Goal: Task Accomplishment & Management: Use online tool/utility

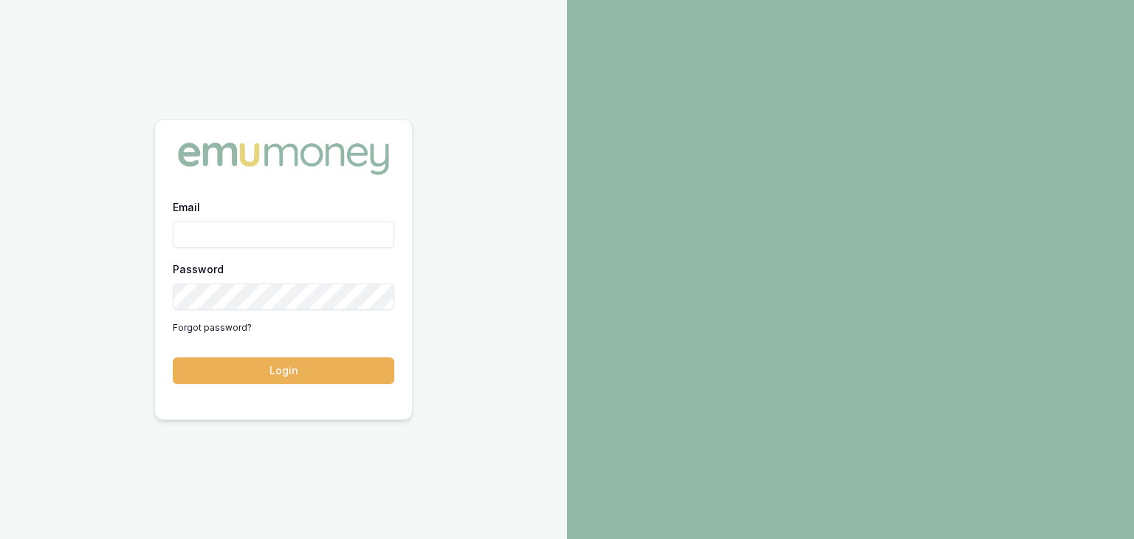
click at [300, 241] on input "Email" at bounding box center [284, 235] width 222 height 27
type input "[PERSON_NAME][EMAIL_ADDRESS][PERSON_NAME][DOMAIN_NAME]"
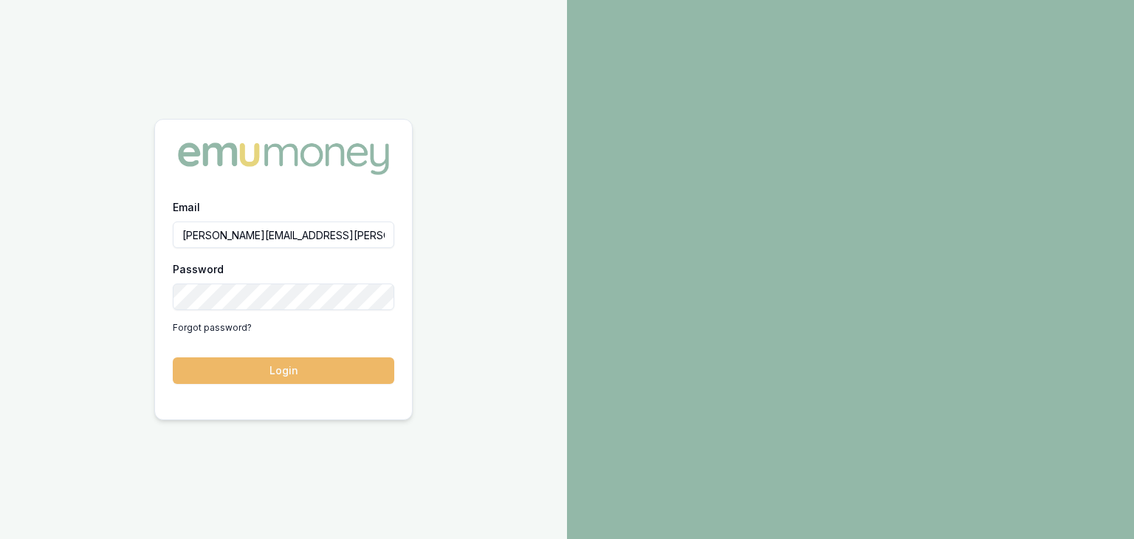
click at [275, 374] on button "Login" at bounding box center [284, 370] width 222 height 27
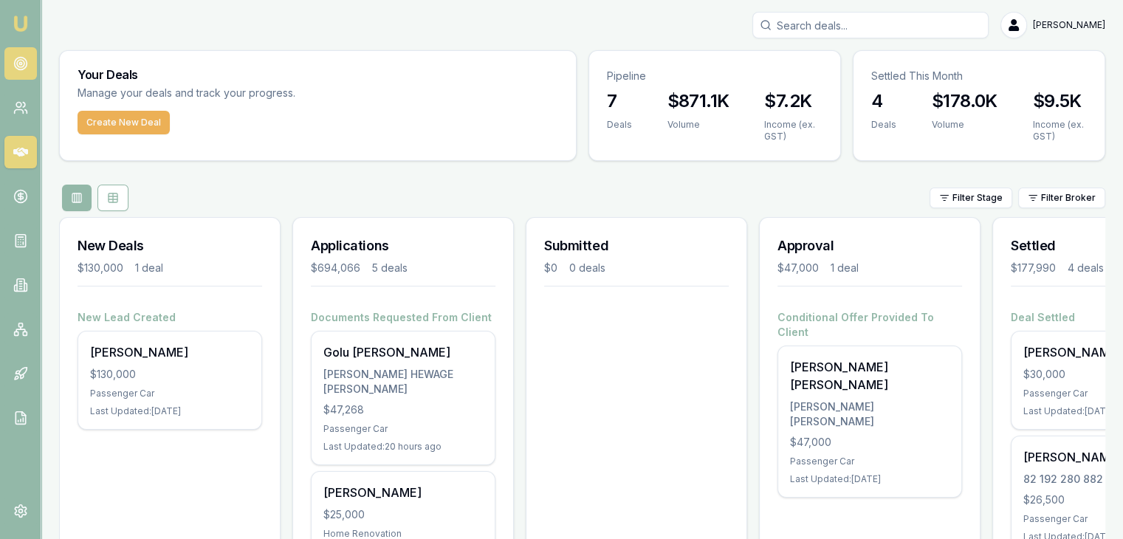
click at [21, 61] on icon at bounding box center [20, 63] width 15 height 15
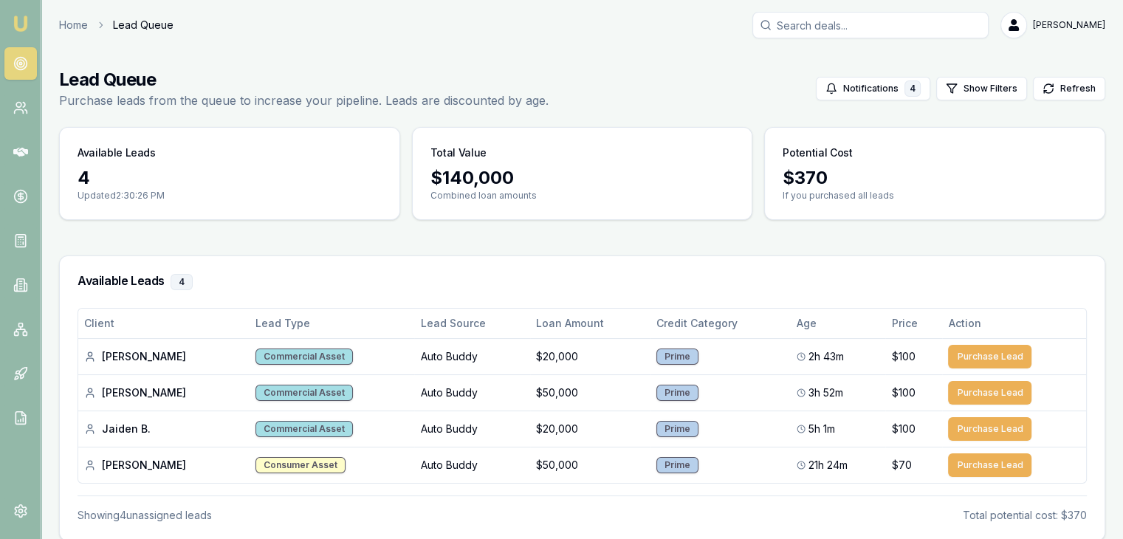
scroll to position [59, 0]
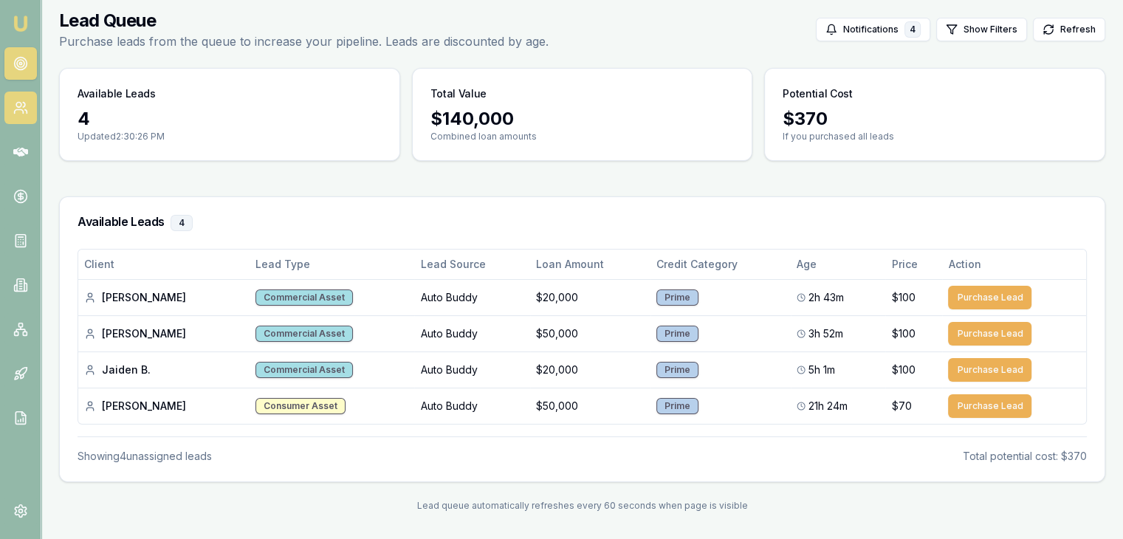
click at [20, 115] on link at bounding box center [20, 108] width 32 height 32
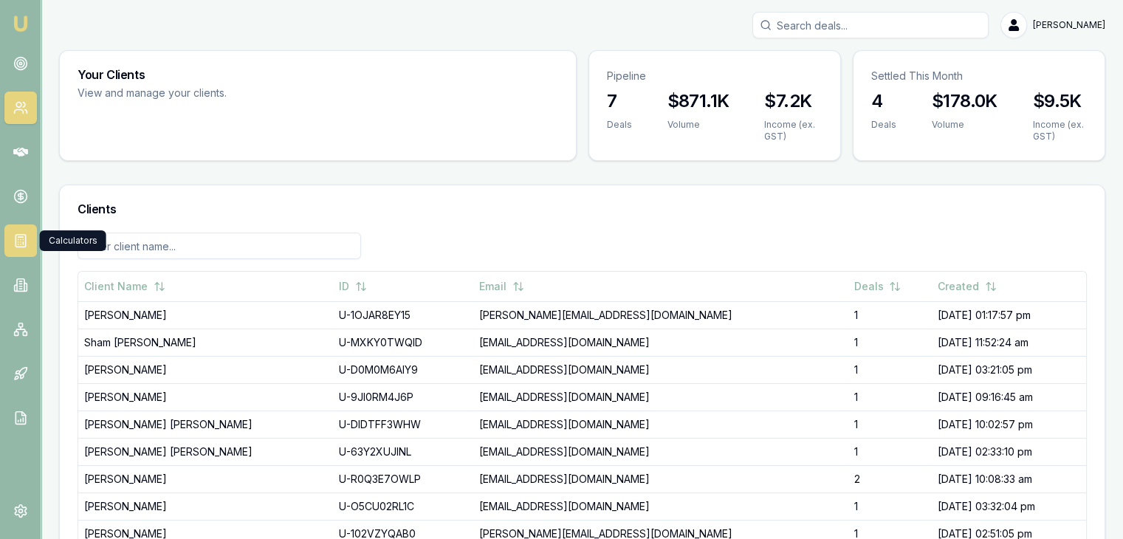
click at [21, 226] on link at bounding box center [20, 240] width 32 height 32
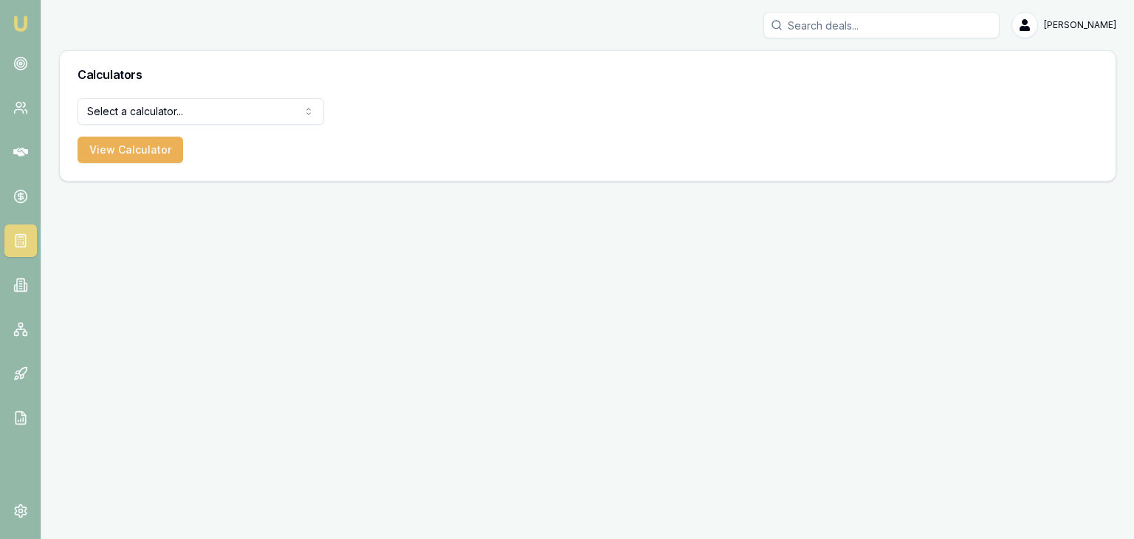
click at [12, 19] on img at bounding box center [21, 24] width 18 height 18
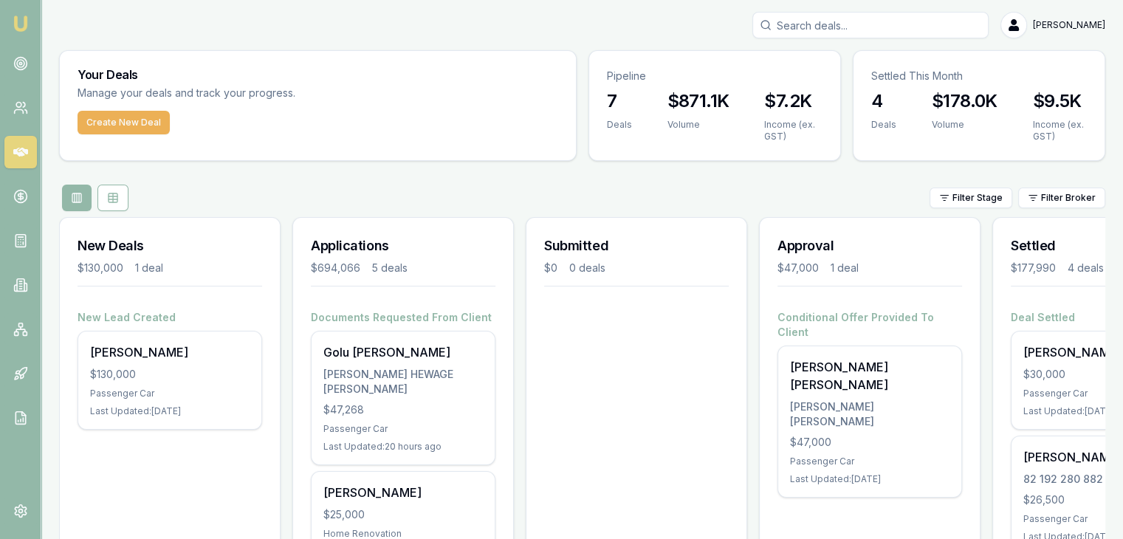
click at [12, 19] on img at bounding box center [21, 24] width 18 height 18
click at [24, 21] on img at bounding box center [21, 24] width 18 height 18
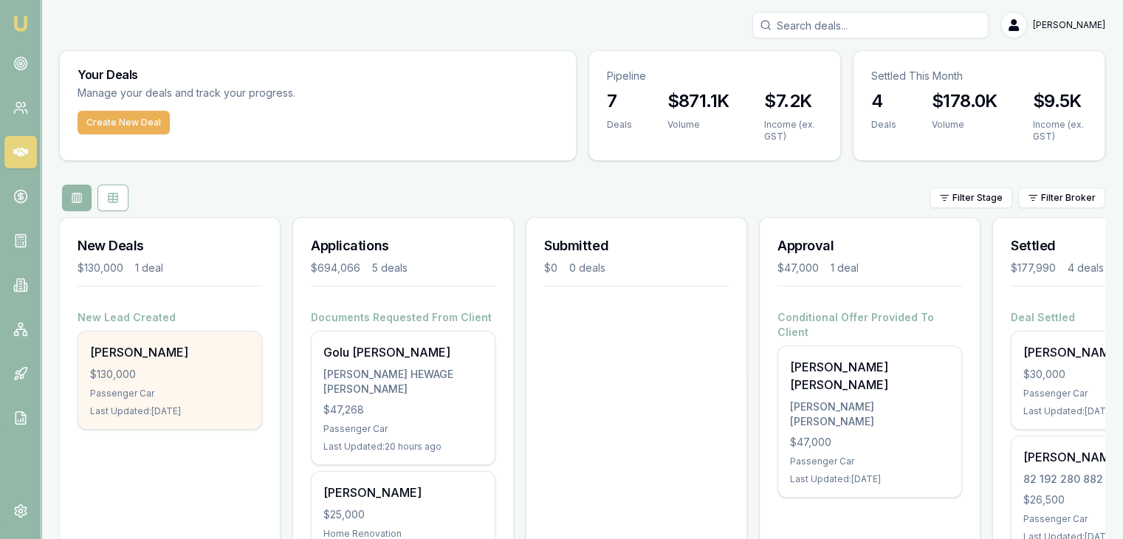
click at [145, 374] on div "$130,000" at bounding box center [169, 374] width 159 height 15
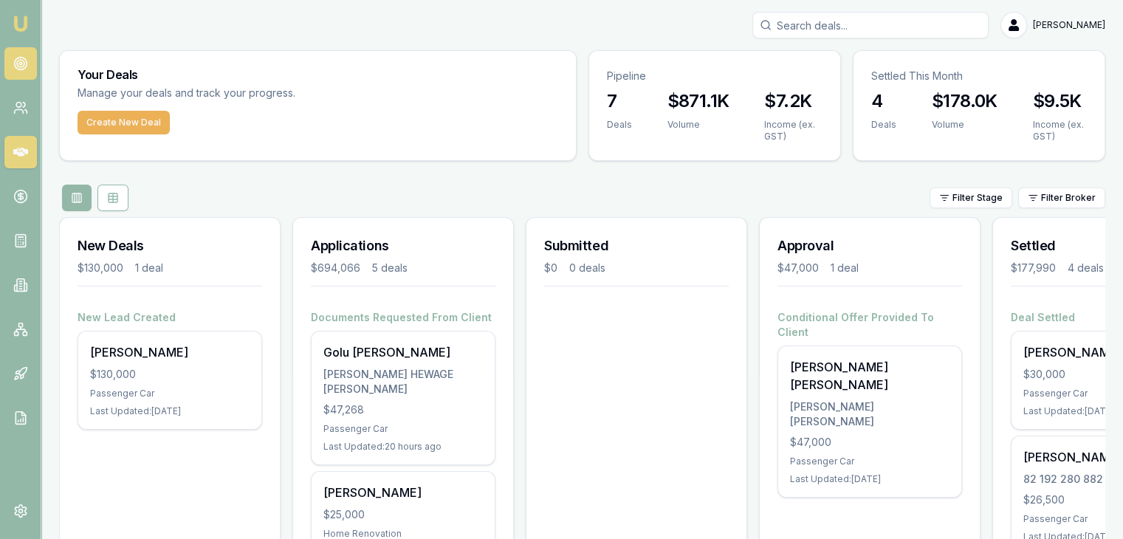
click at [23, 63] on icon at bounding box center [20, 63] width 15 height 15
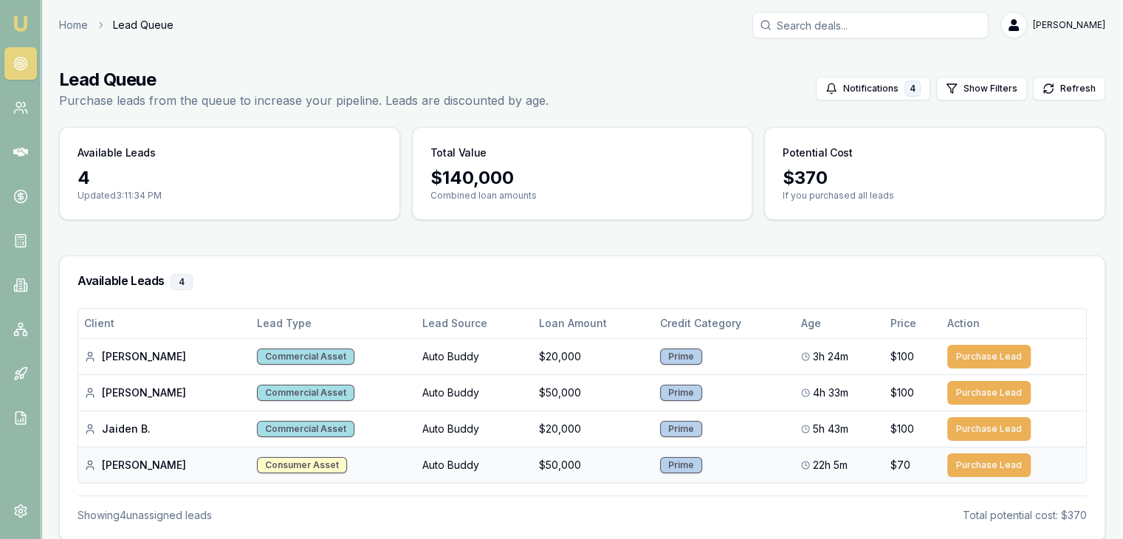
click at [116, 462] on div "Arun S." at bounding box center [164, 465] width 161 height 15
click at [533, 464] on td "$50,000" at bounding box center [593, 465] width 121 height 36
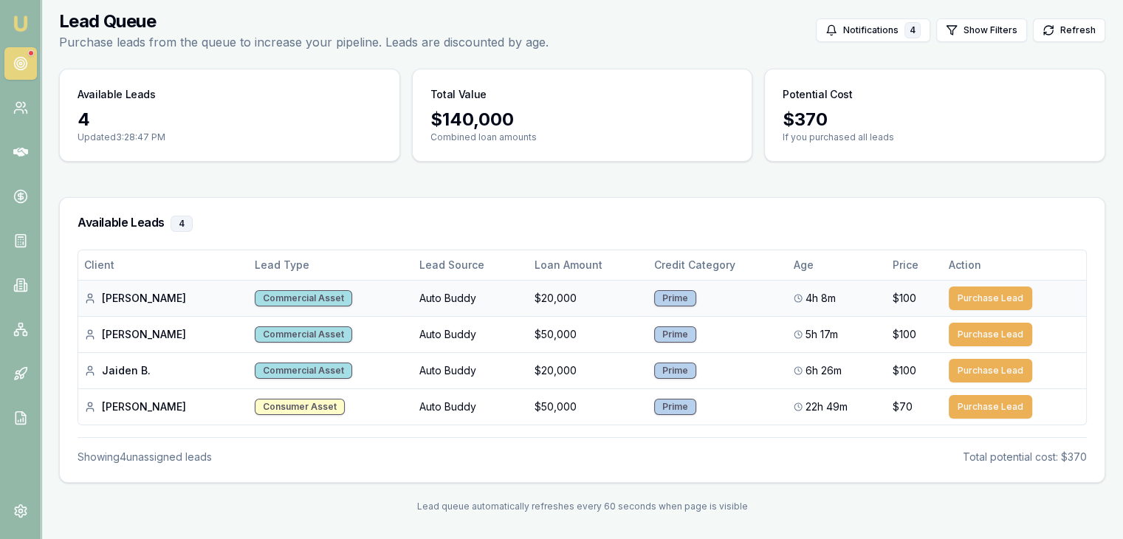
scroll to position [57, 0]
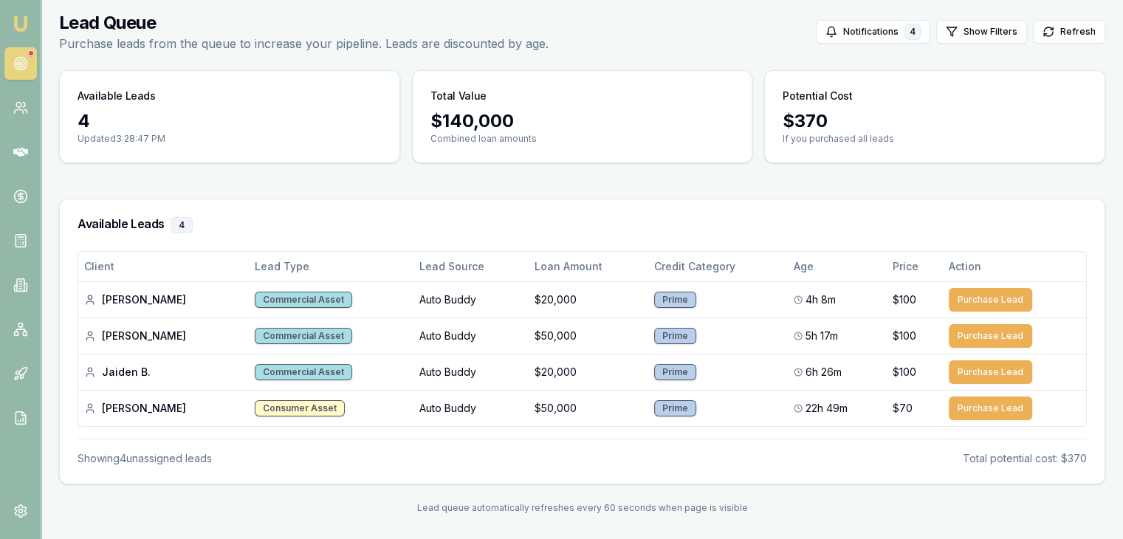
click at [23, 59] on icon at bounding box center [20, 63] width 15 height 15
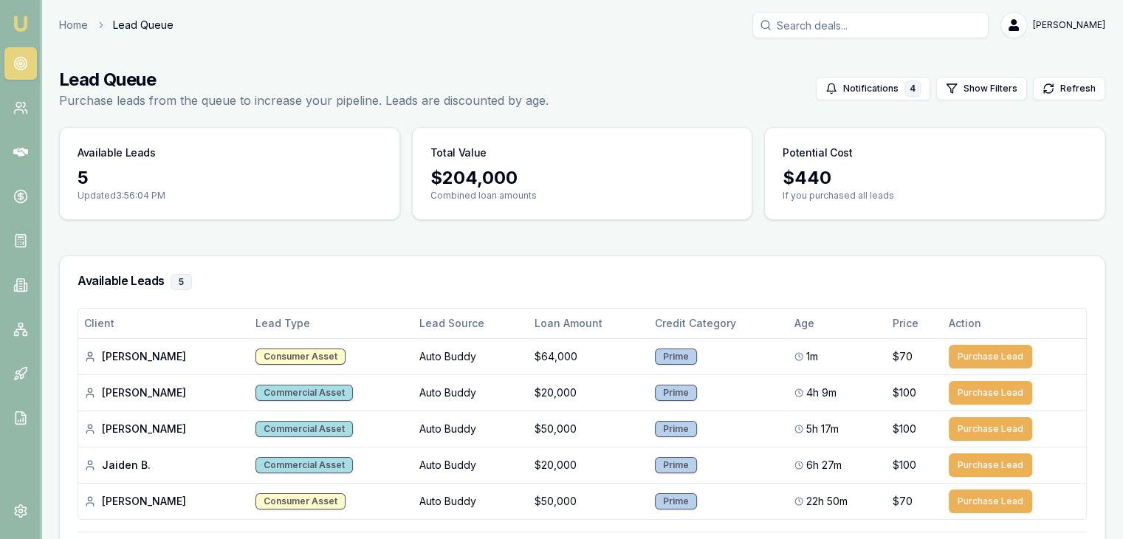
click at [30, 26] on link "Emu Broker" at bounding box center [21, 24] width 24 height 24
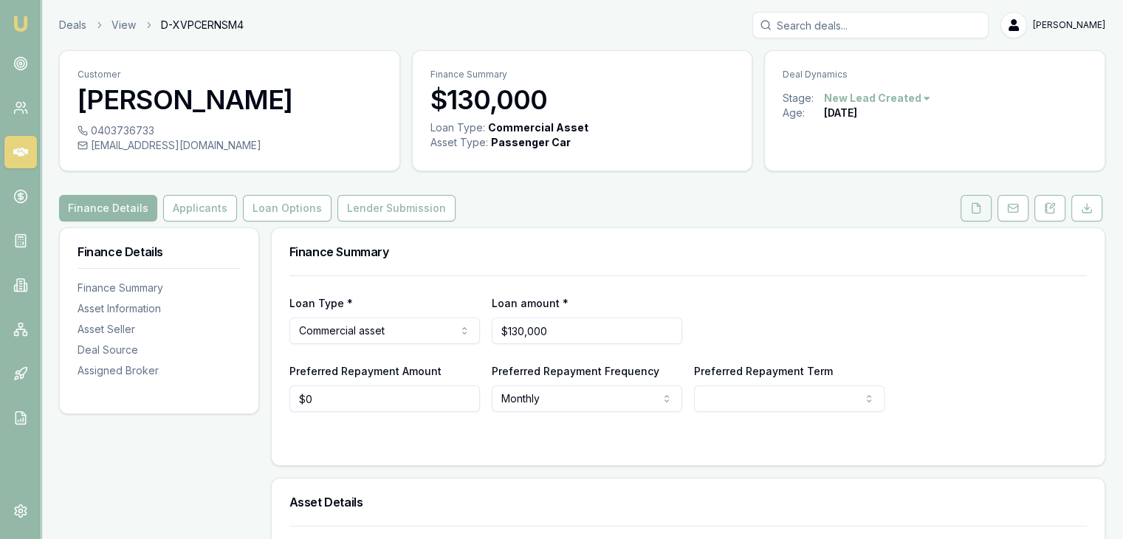
click at [972, 214] on button at bounding box center [976, 208] width 31 height 27
